Goal: Find contact information: Find contact information

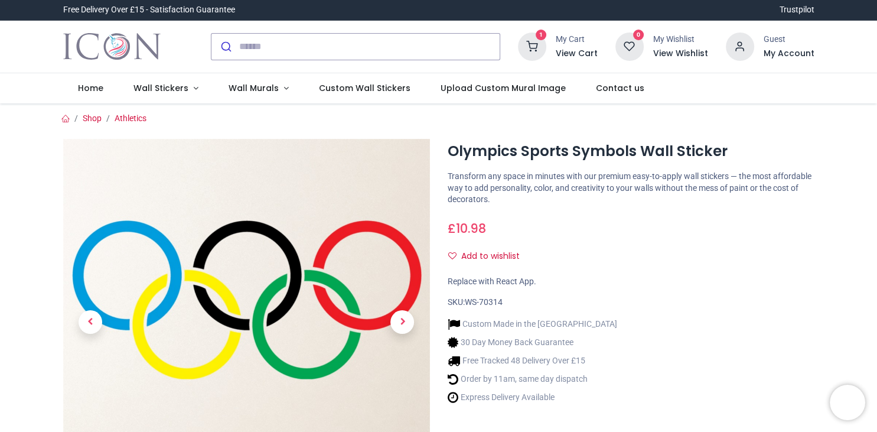
scroll to position [138, 0]
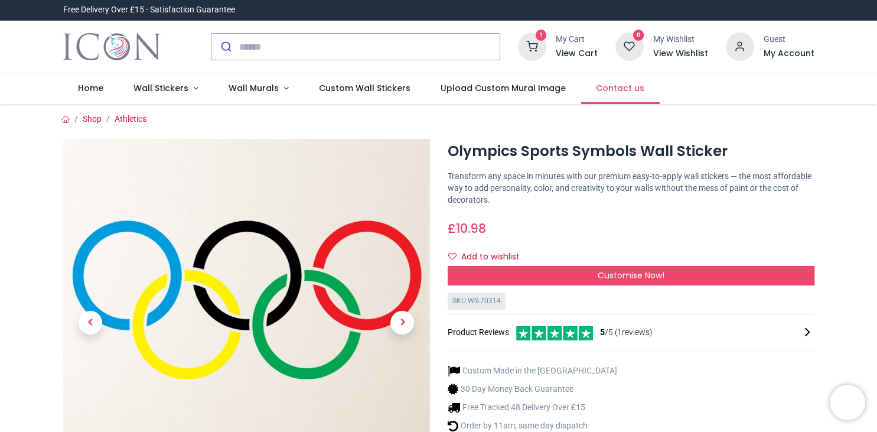
click at [613, 86] on span "Contact us" at bounding box center [620, 88] width 48 height 12
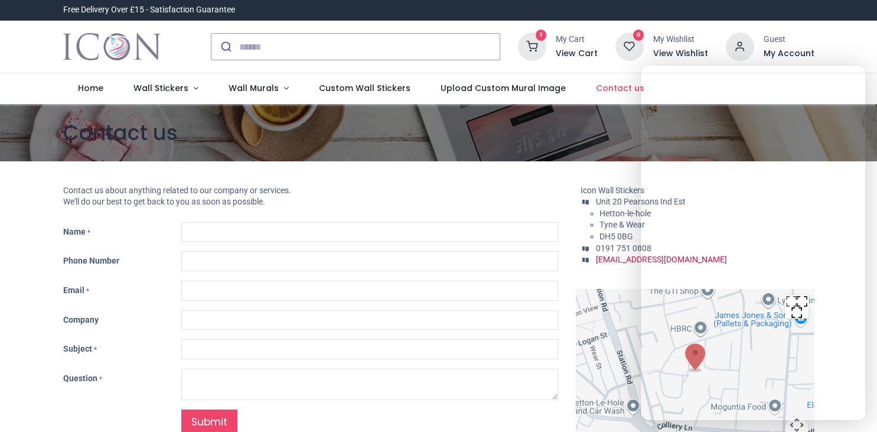
type input "***"
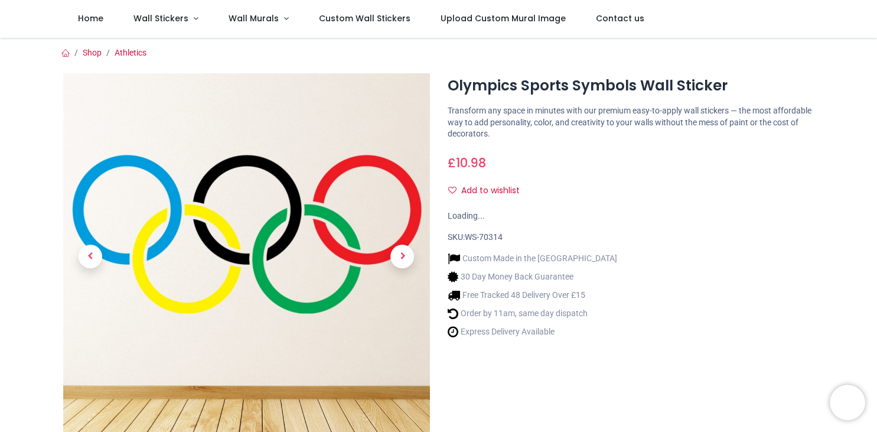
scroll to position [138, 0]
